Goal: Transaction & Acquisition: Purchase product/service

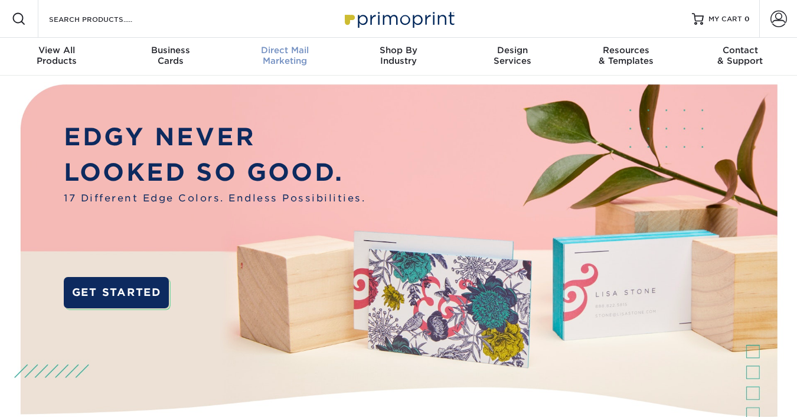
click at [285, 54] on span "Direct Mail" at bounding box center [285, 50] width 114 height 11
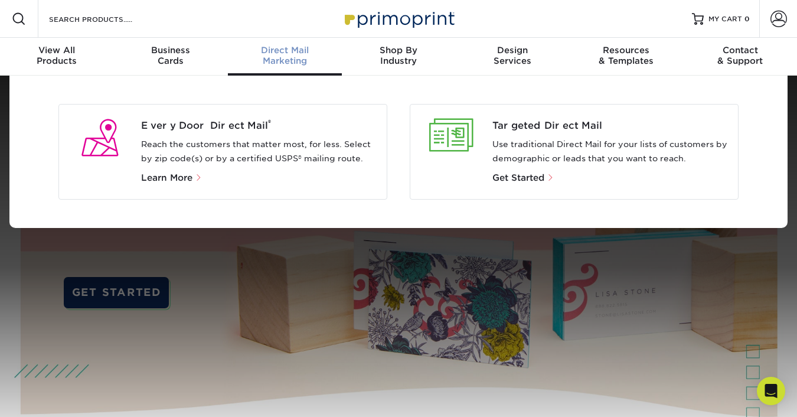
click at [148, 146] on p "Reach the customers that matter most, for less. Select by zip code(s) or by a c…" at bounding box center [259, 151] width 237 height 28
click at [112, 135] on div at bounding box center [99, 138] width 63 height 38
click at [178, 173] on span "Learn More" at bounding box center [166, 177] width 51 height 11
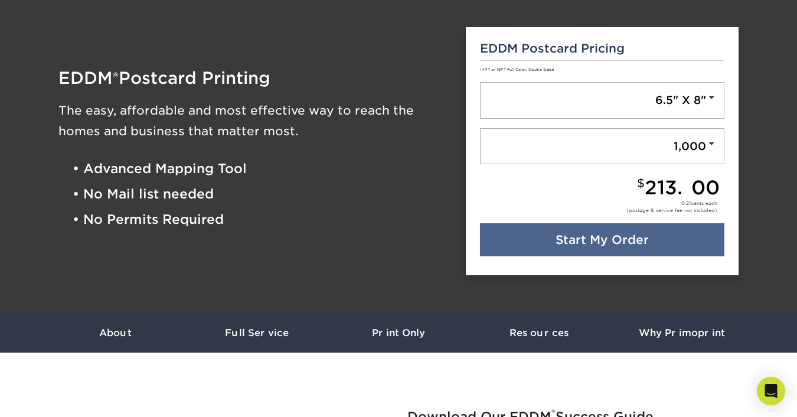
scroll to position [101, 0]
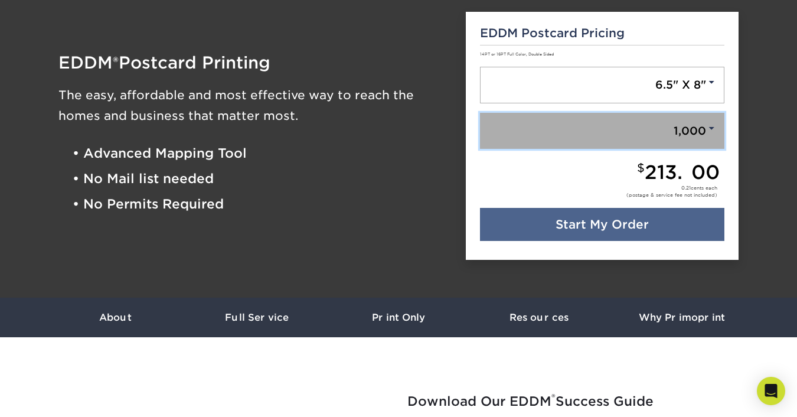
click at [512, 129] on link "1,000" at bounding box center [602, 131] width 245 height 37
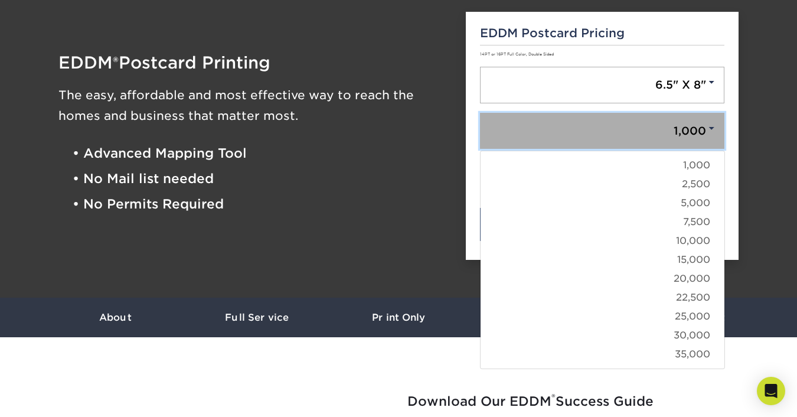
click at [512, 129] on link "1,000" at bounding box center [602, 131] width 245 height 37
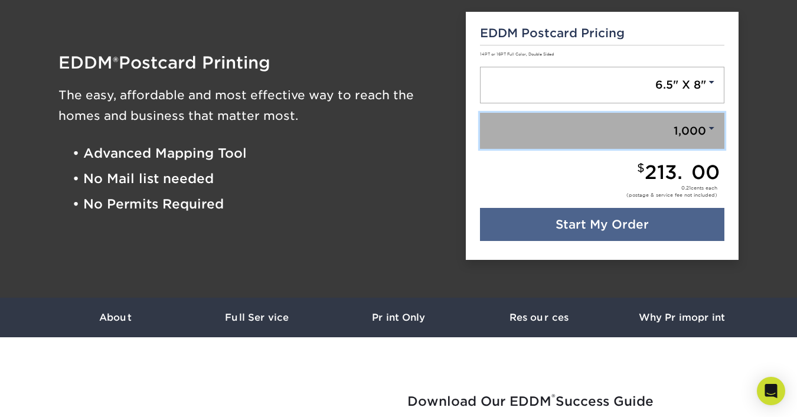
click at [512, 127] on link "1,000" at bounding box center [602, 131] width 245 height 37
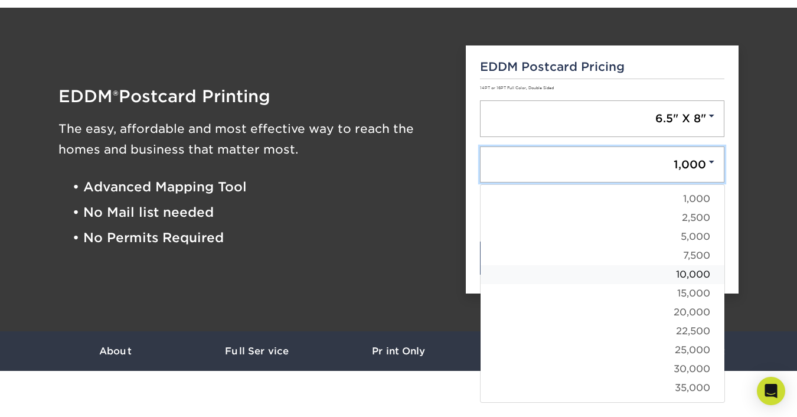
scroll to position [70, 0]
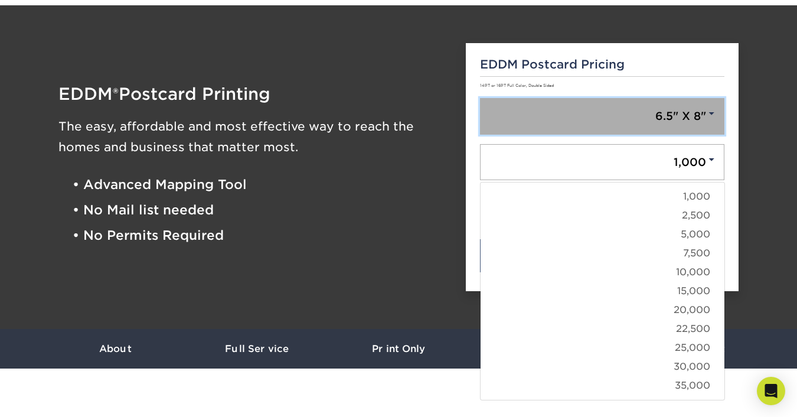
click at [661, 119] on link "6.5" X 8"" at bounding box center [602, 116] width 245 height 37
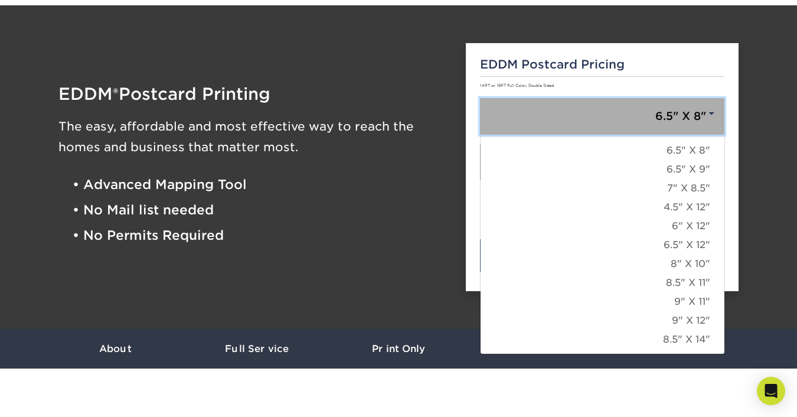
click at [661, 119] on link "6.5" X 8"" at bounding box center [602, 116] width 245 height 37
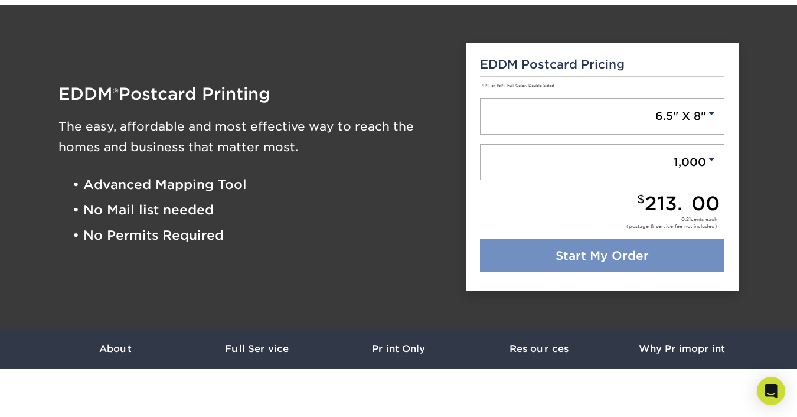
click at [566, 266] on link "Start My Order" at bounding box center [602, 255] width 245 height 33
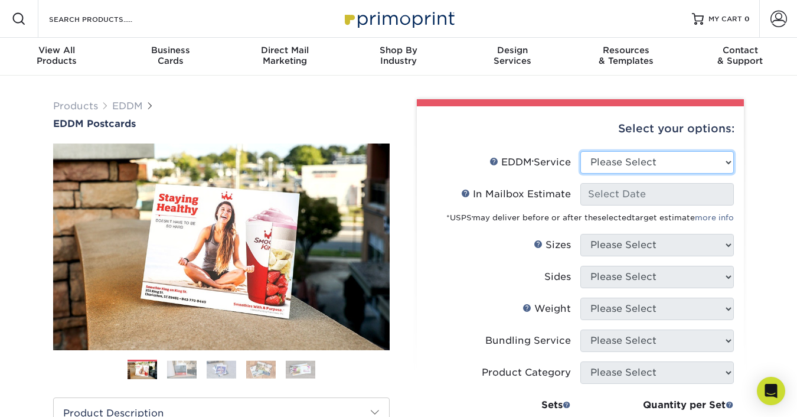
click at [652, 163] on select "Please Select Full Service Print Only" at bounding box center [656, 162] width 153 height 22
select select "full_service"
select select "-1"
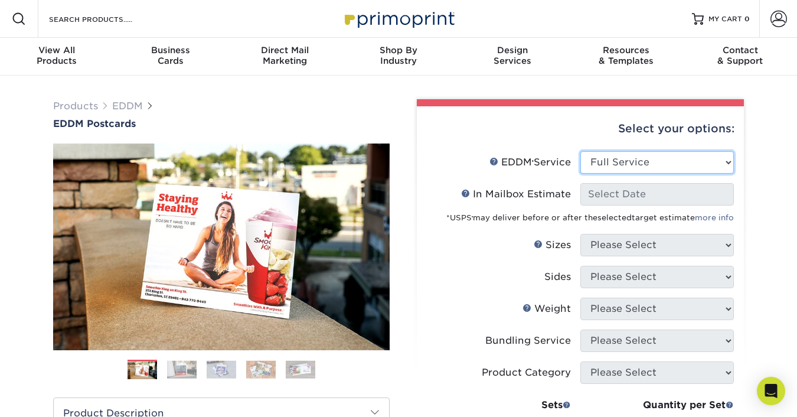
select select "-1"
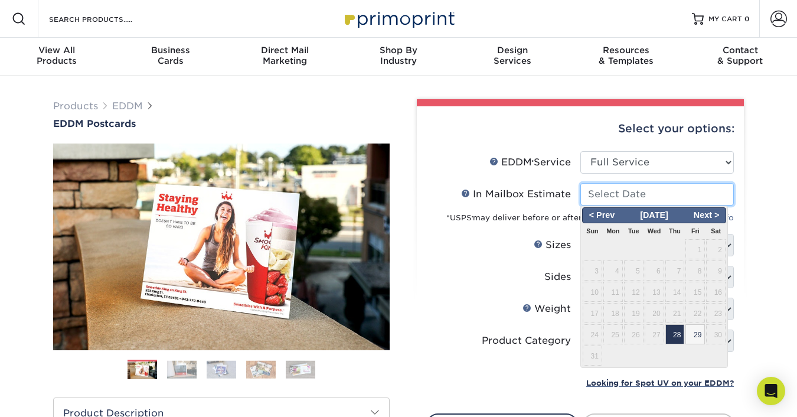
click at [645, 194] on input "In Mailbox Estimate Help In Mailbox Estimate" at bounding box center [656, 194] width 153 height 22
click at [705, 212] on span "Next >" at bounding box center [706, 215] width 36 height 13
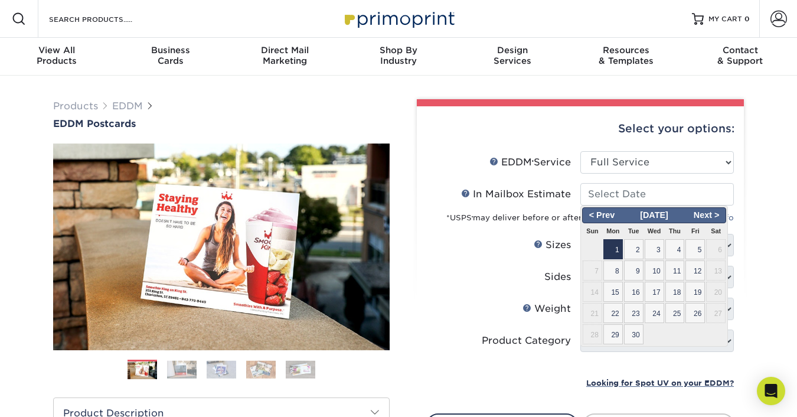
click at [610, 249] on span "1" at bounding box center [612, 249] width 19 height 20
type input "2025-09-01"
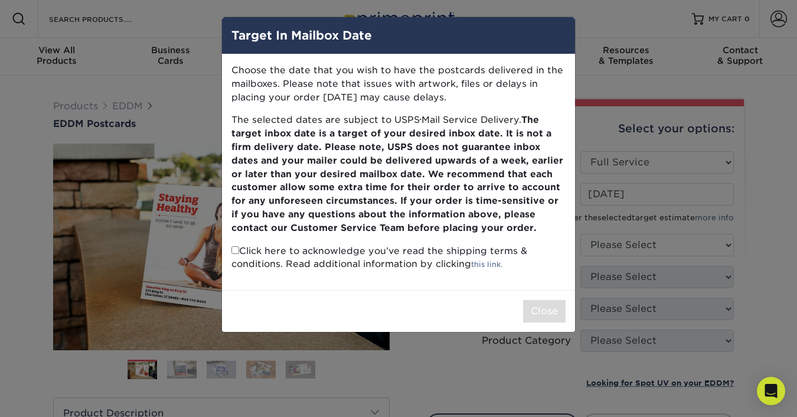
click at [552, 326] on div "Close" at bounding box center [398, 311] width 353 height 42
click at [563, 215] on p "The selected dates are subject to USPS ® Mail Service Delivery. The target inbo…" at bounding box center [398, 173] width 334 height 121
click at [236, 250] on input "checkbox" at bounding box center [235, 250] width 8 height 8
checkbox input "true"
click at [545, 313] on button "Close" at bounding box center [544, 311] width 42 height 22
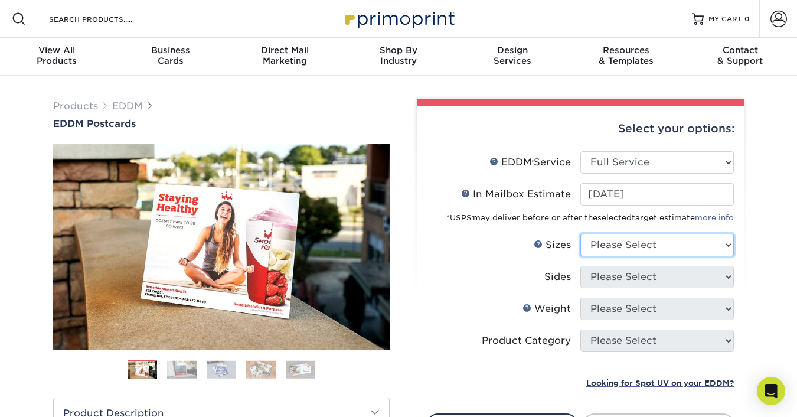
click at [614, 248] on select "Please Select 4.5" x 12" 6" x 12" 6.5" x 8" 6.5" x 9" 6.5" x 12" 7" x 8.5" 8" x…" at bounding box center [656, 245] width 153 height 22
select select "6.50x9.00"
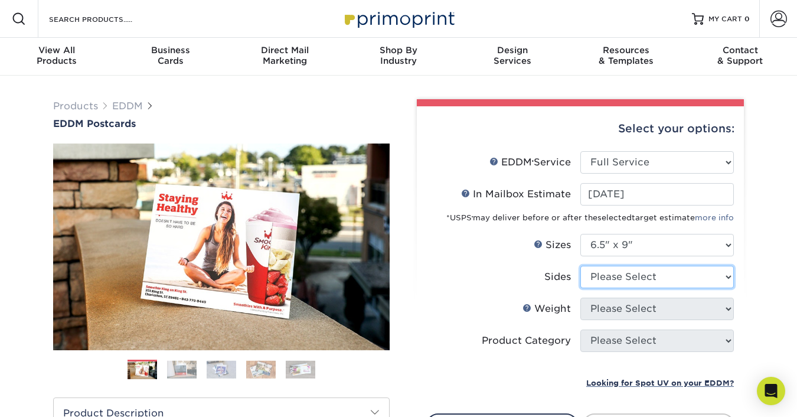
click at [624, 277] on select "Please Select Print Both Sides Print Front Only" at bounding box center [656, 277] width 153 height 22
select select "32d3c223-f82c-492b-b915-ba065a00862f"
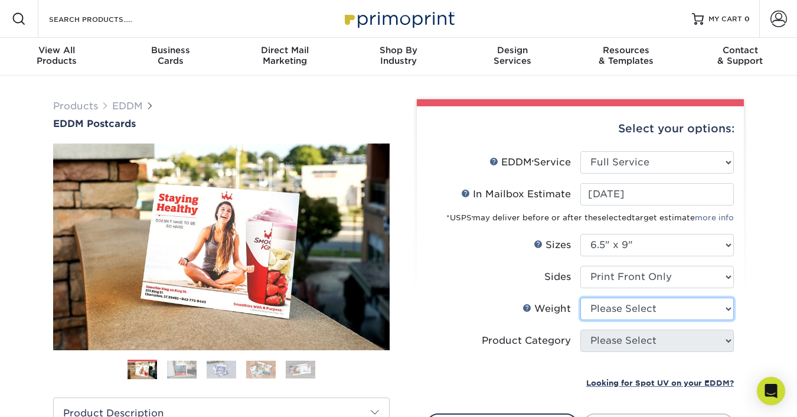
click at [628, 309] on select "Please Select 16PT 14PT" at bounding box center [656, 308] width 153 height 22
select select "14PT"
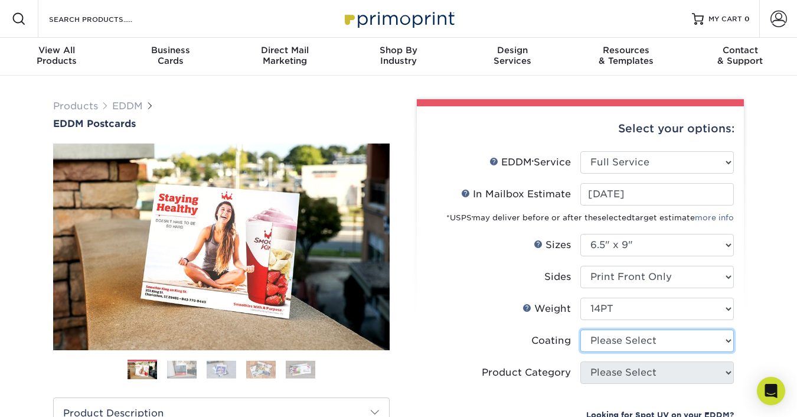
click at [627, 339] on select at bounding box center [656, 340] width 153 height 22
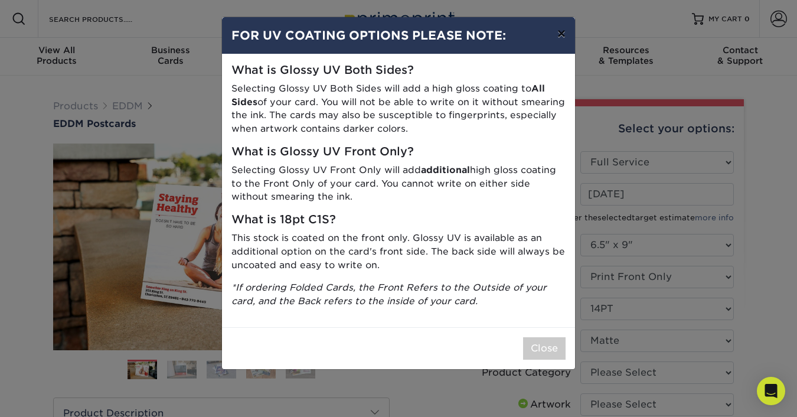
click at [556, 36] on button "×" at bounding box center [561, 33] width 27 height 33
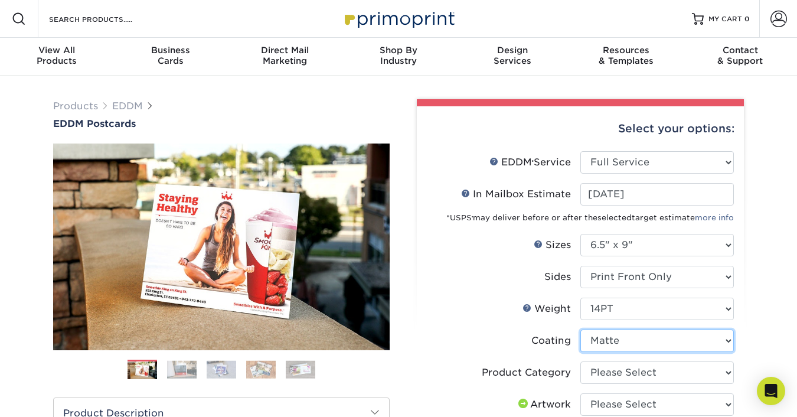
click at [627, 345] on select at bounding box center [656, 340] width 153 height 22
select select "1e8116af-acfc-44b1-83dc-8181aa338834"
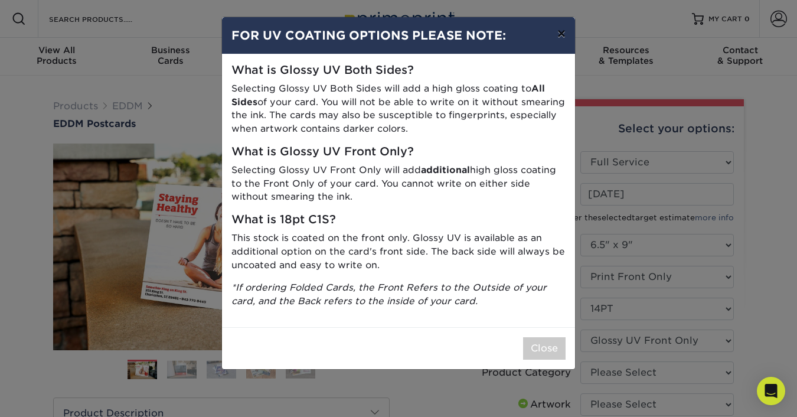
click at [561, 31] on button "×" at bounding box center [561, 33] width 27 height 33
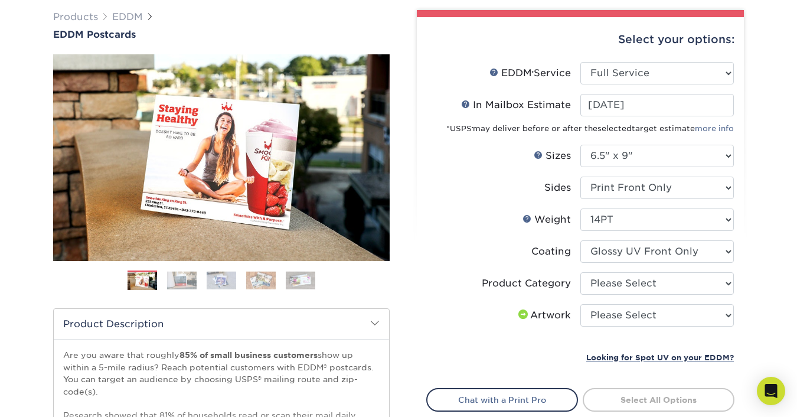
scroll to position [107, 0]
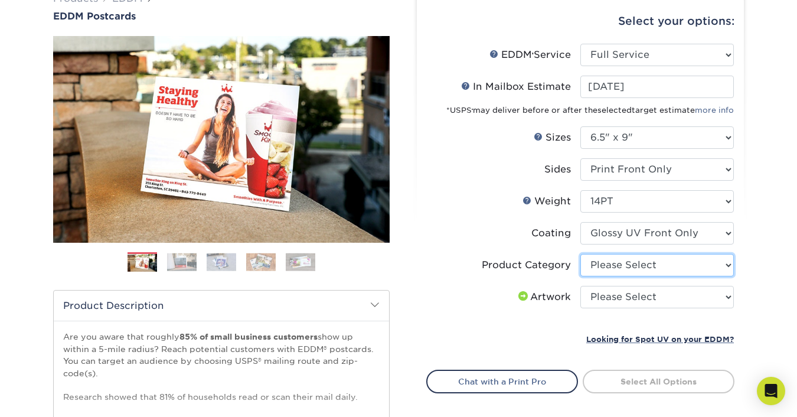
click at [602, 265] on select "Please Select Postcards" at bounding box center [656, 265] width 153 height 22
select select "9b7272e0-d6c8-4c3c-8e97-d3a1bcdab858"
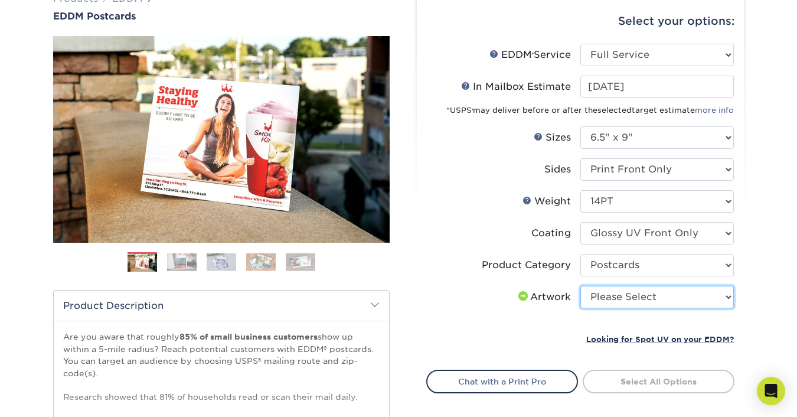
click at [614, 299] on select "Please Select I will upload files I need a design - $150" at bounding box center [656, 297] width 153 height 22
select select "upload"
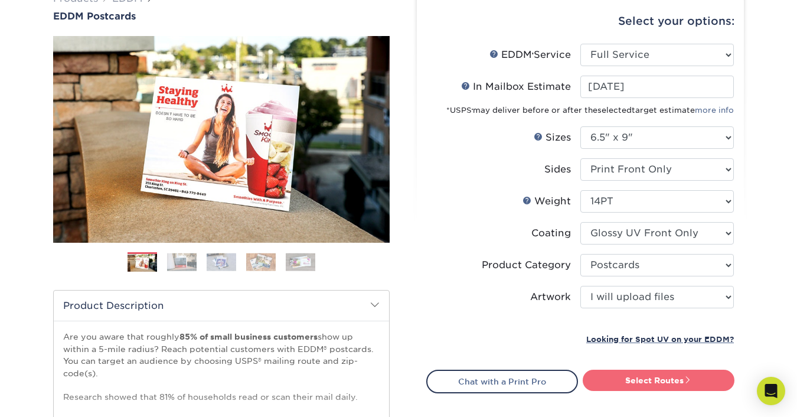
click at [657, 383] on link "Select Routes" at bounding box center [658, 379] width 152 height 21
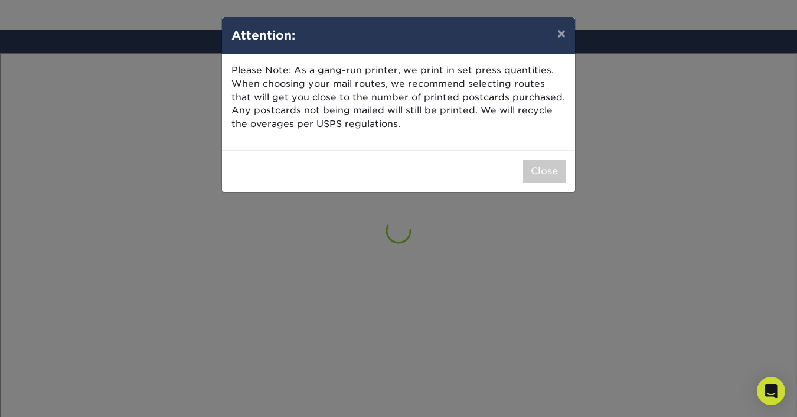
scroll to position [687, 0]
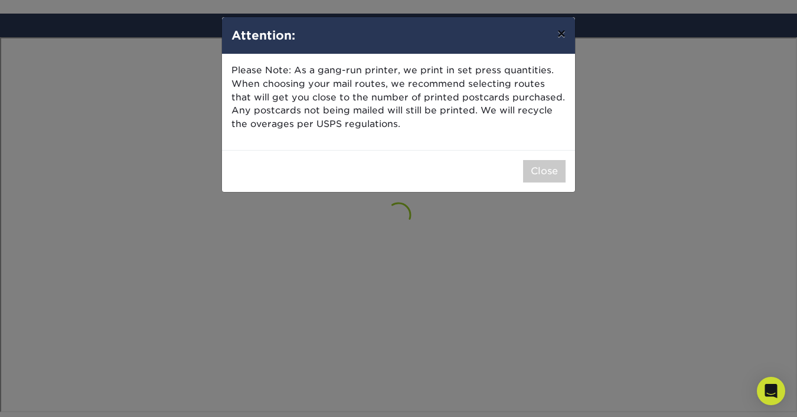
click at [559, 39] on button "×" at bounding box center [561, 33] width 27 height 33
